Goal: Check status: Check status

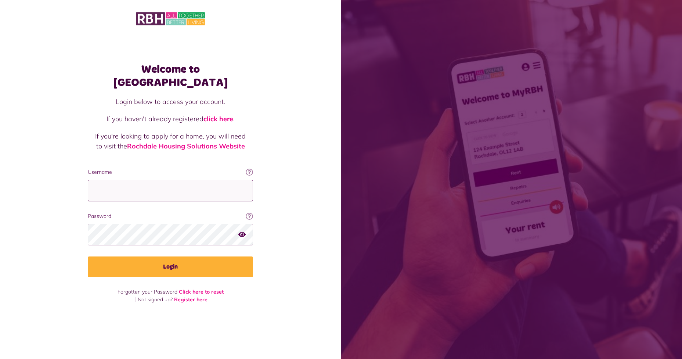
type input "**********"
click at [213, 265] on button "Login" at bounding box center [170, 266] width 165 height 21
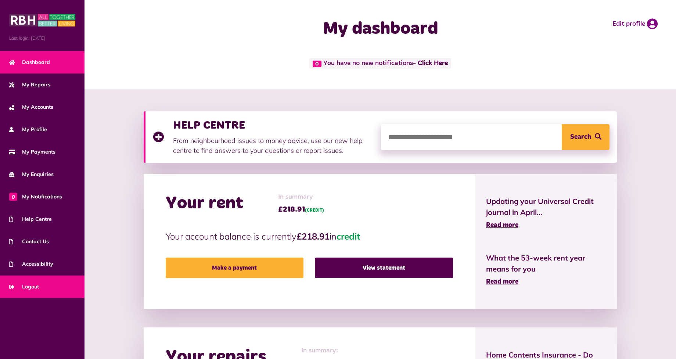
click at [27, 284] on span "Logout" at bounding box center [24, 287] width 30 height 8
